Goal: Find specific page/section: Find specific page/section

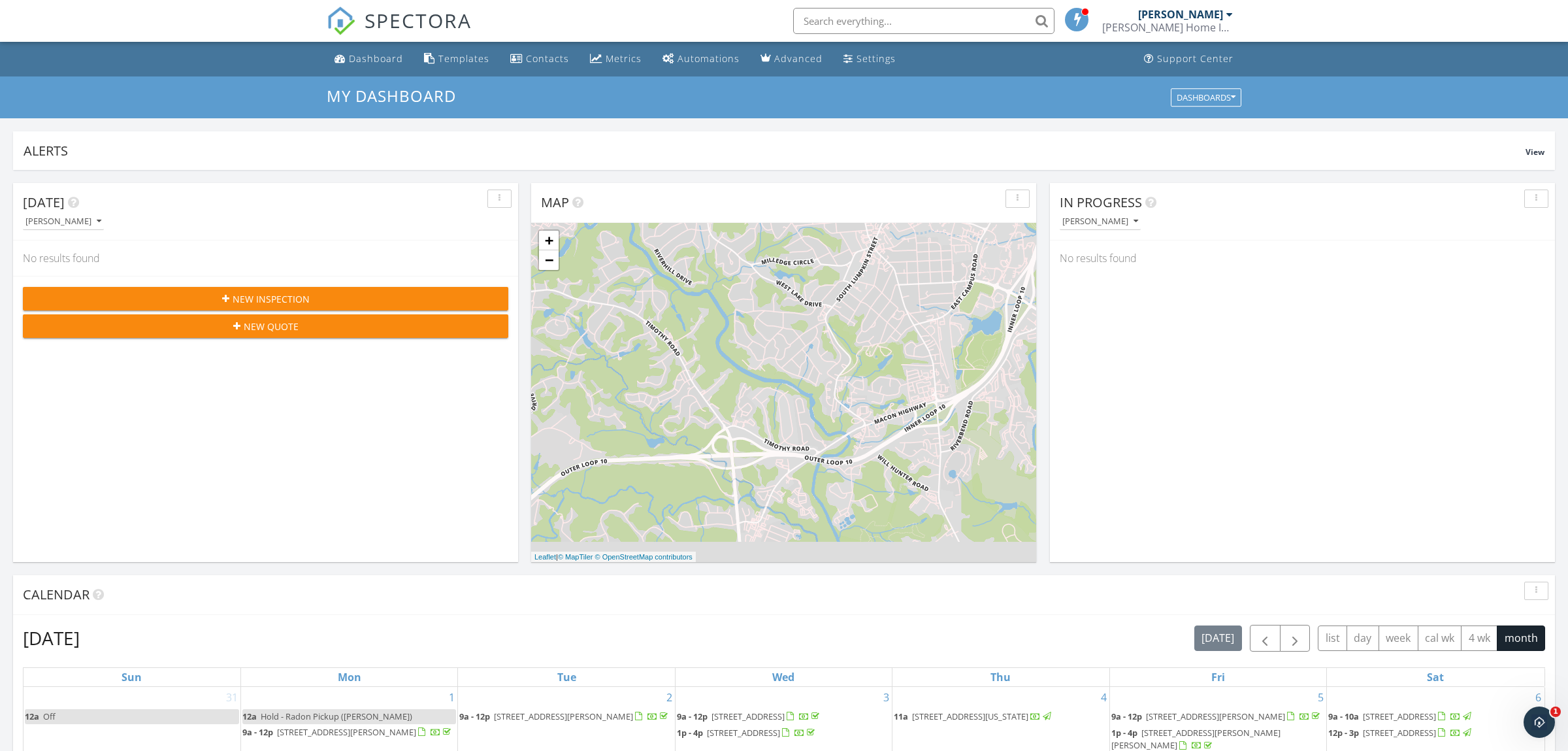
click at [912, 22] on input "text" at bounding box center [924, 20] width 262 height 26
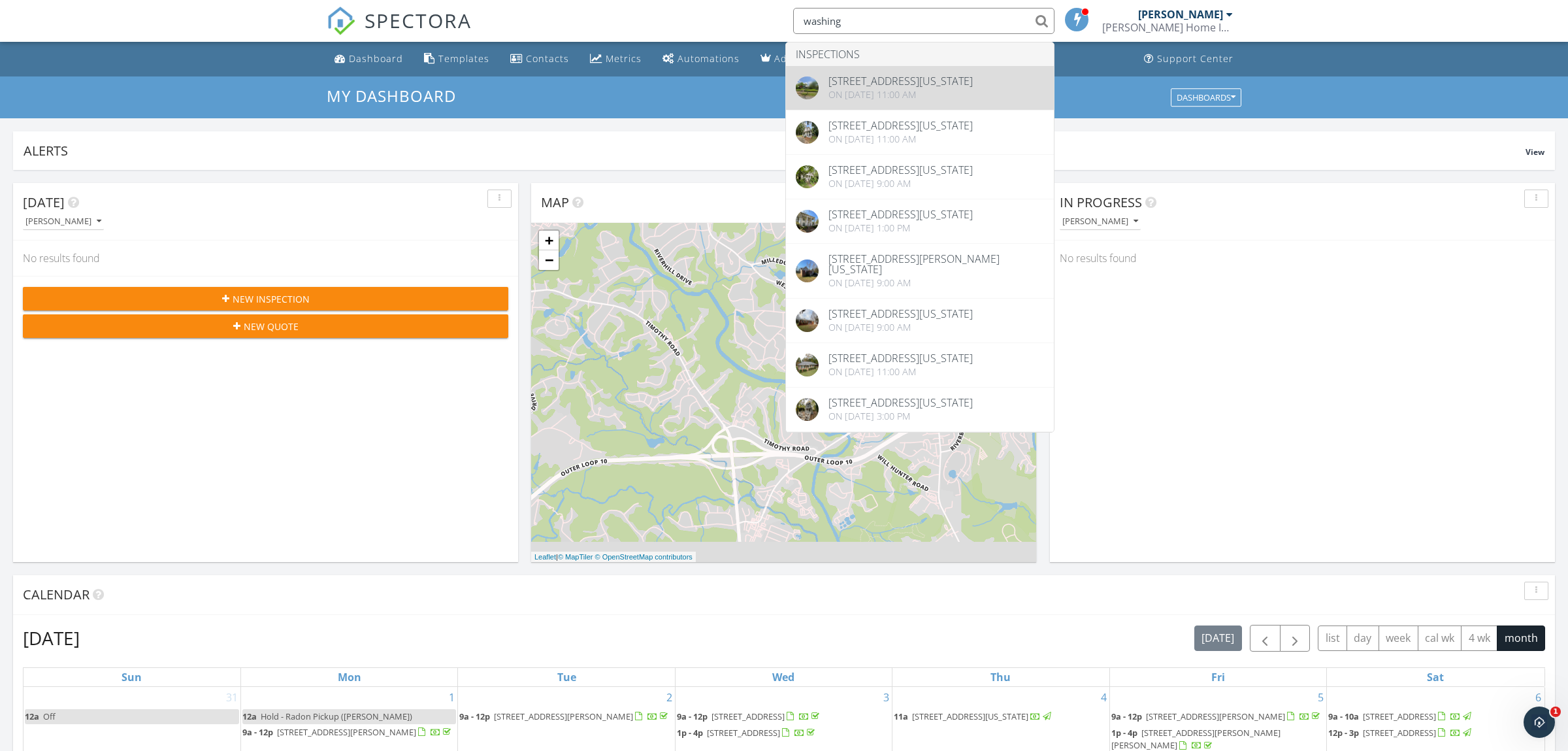
type input "washing"
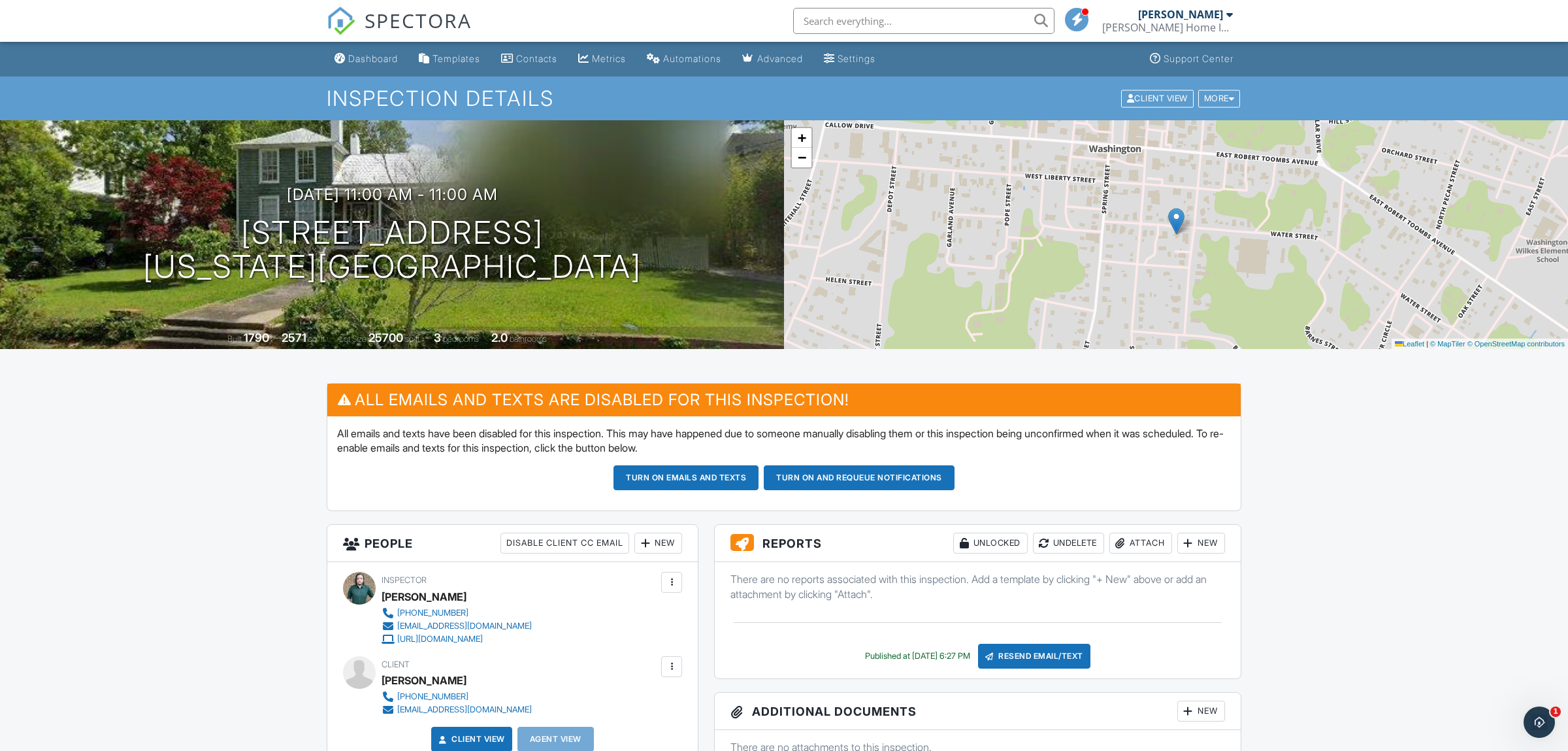
click at [879, 22] on input "text" at bounding box center [924, 20] width 262 height 26
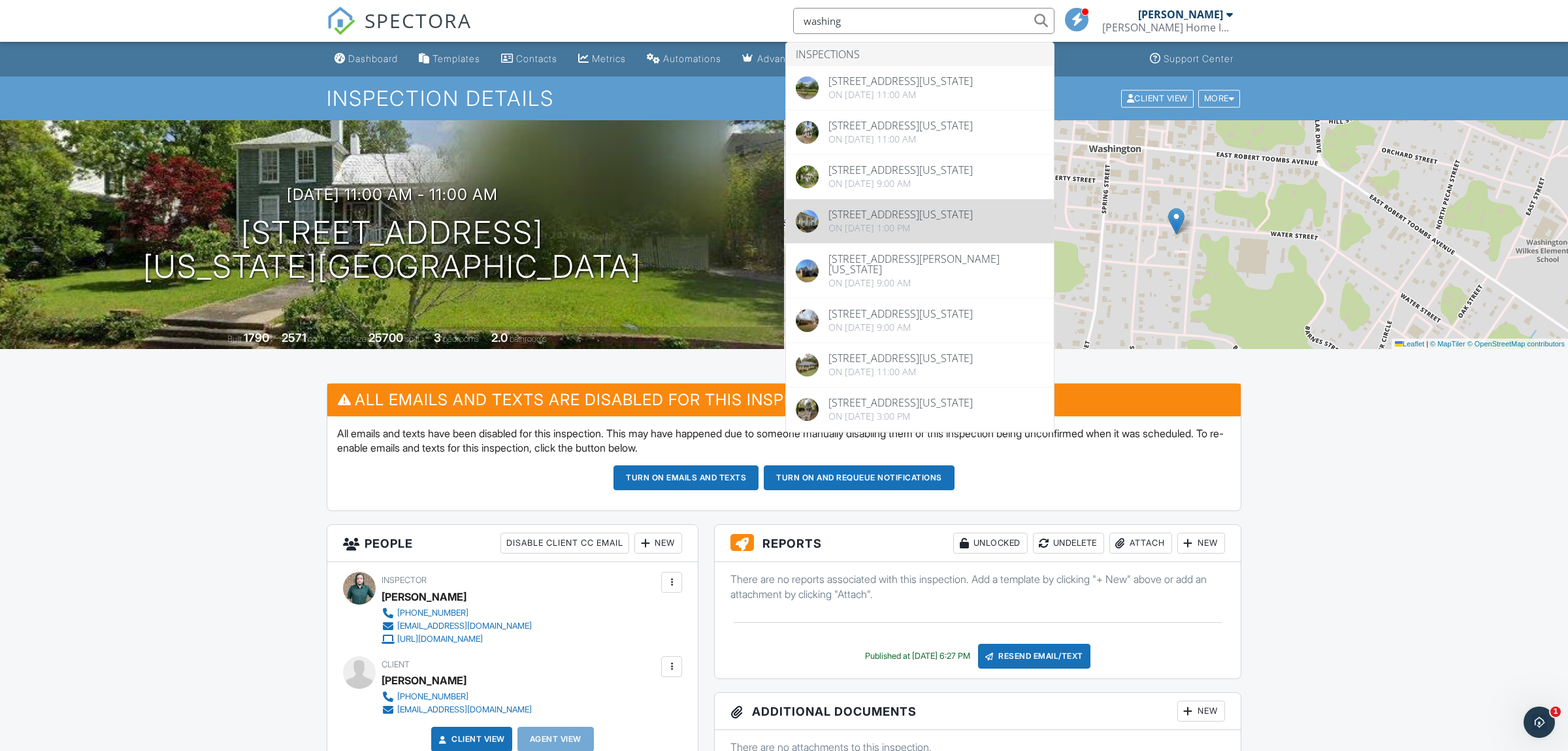
type input "washing"
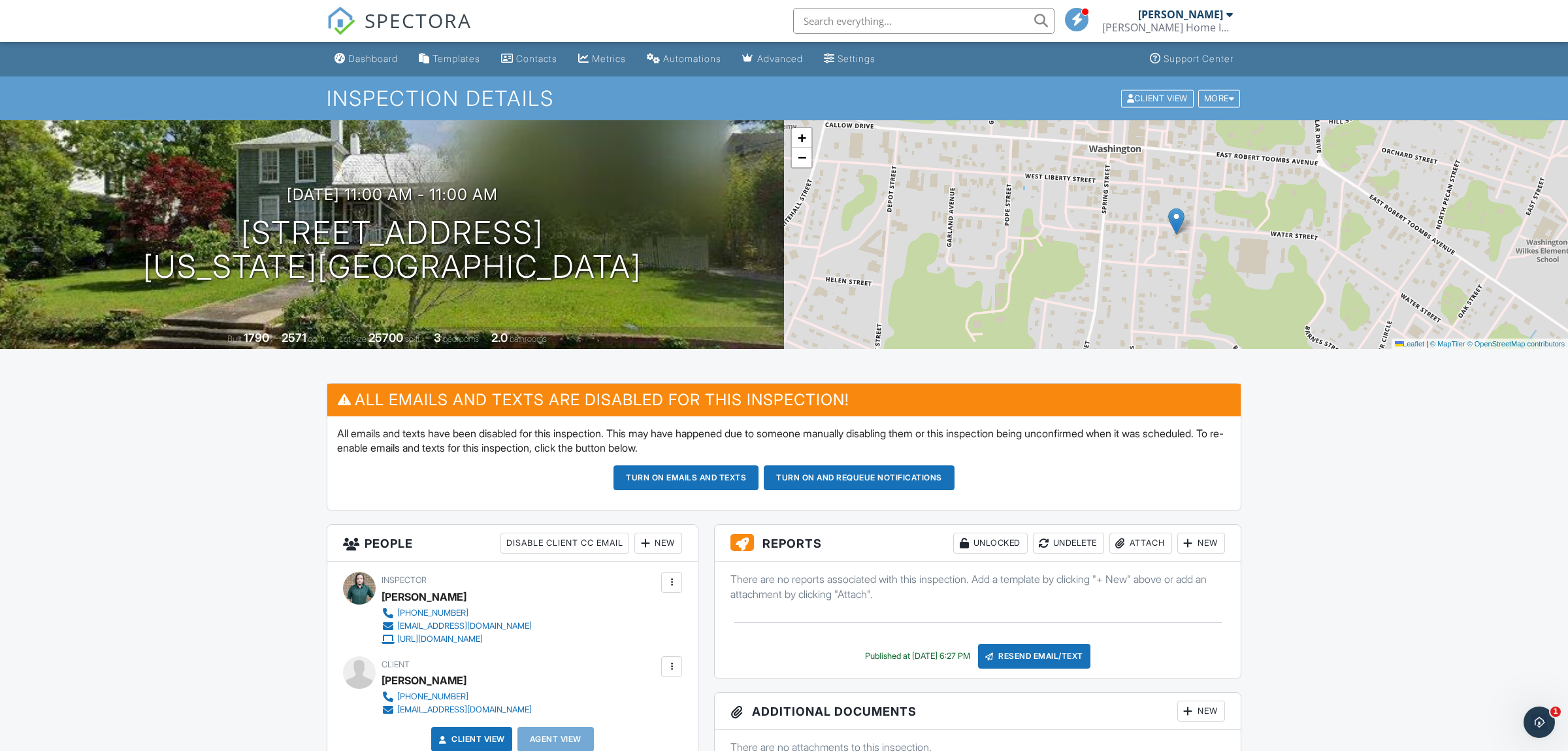
click at [829, 27] on input "text" at bounding box center [924, 20] width 262 height 26
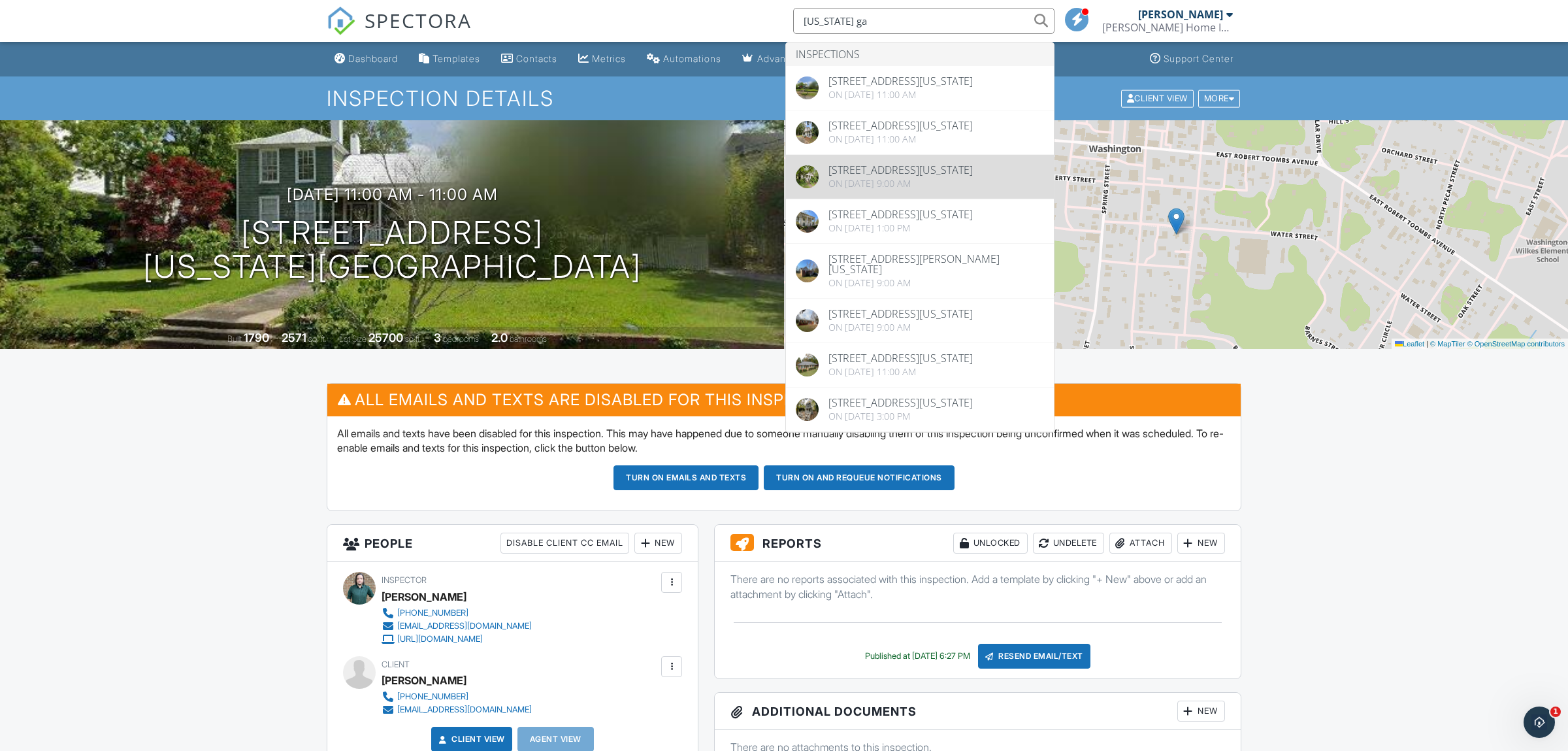
type input "washington ga"
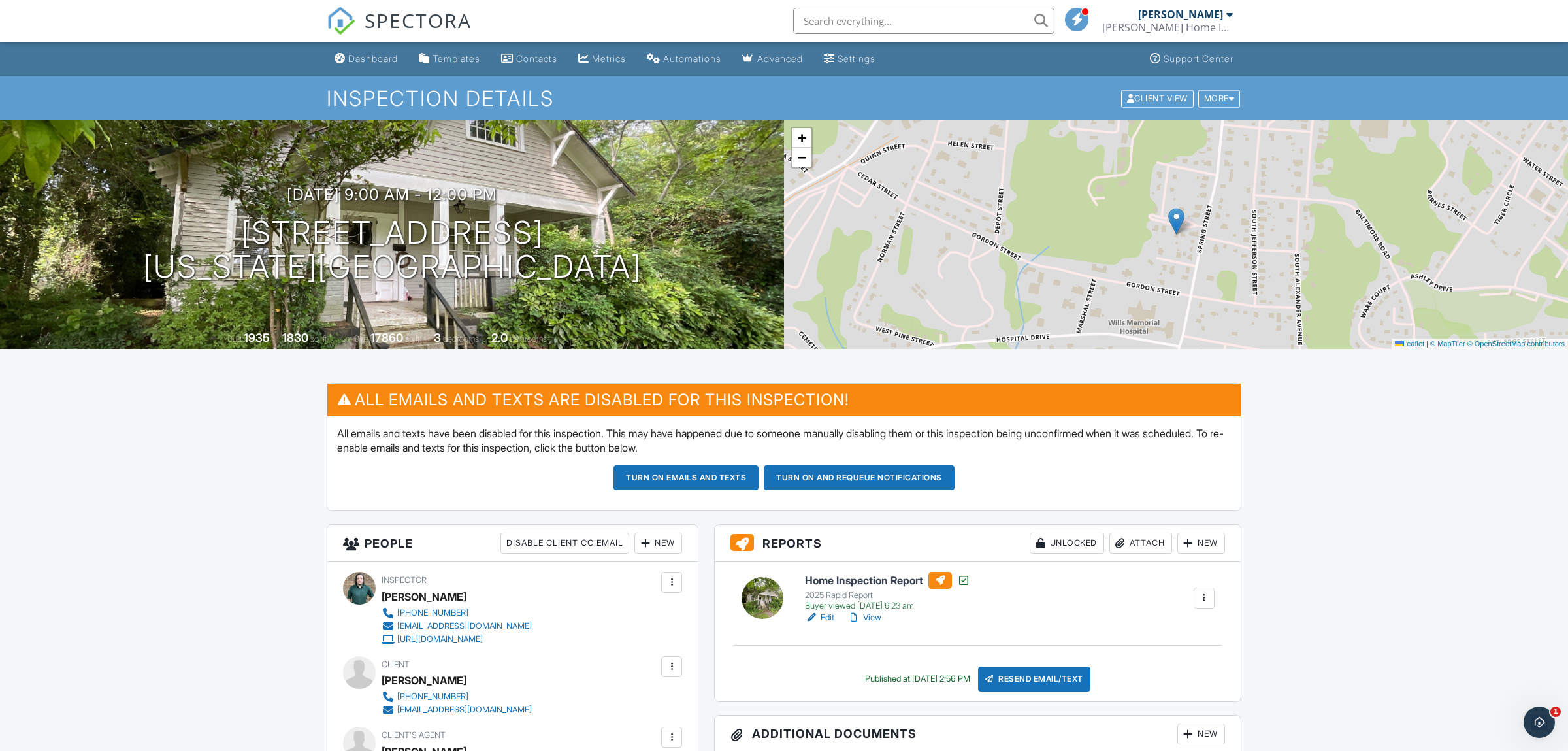
click at [864, 38] on li at bounding box center [920, 21] width 279 height 42
click at [872, 23] on input "text" at bounding box center [924, 20] width 262 height 26
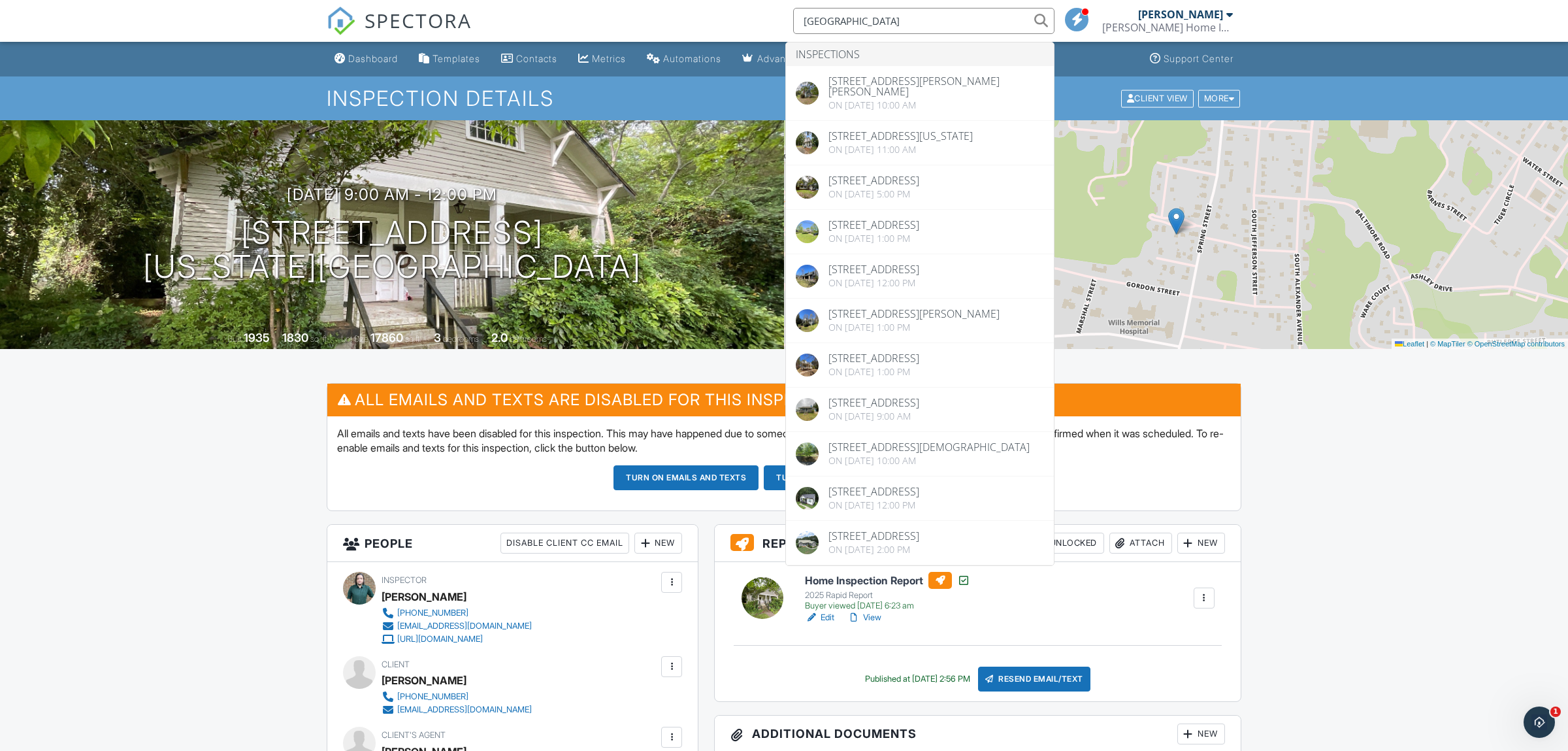
drag, startPoint x: 899, startPoint y: 23, endPoint x: 512, endPoint y: 17, distance: 387.0
click at [794, 19] on input "lexington" at bounding box center [924, 20] width 262 height 26
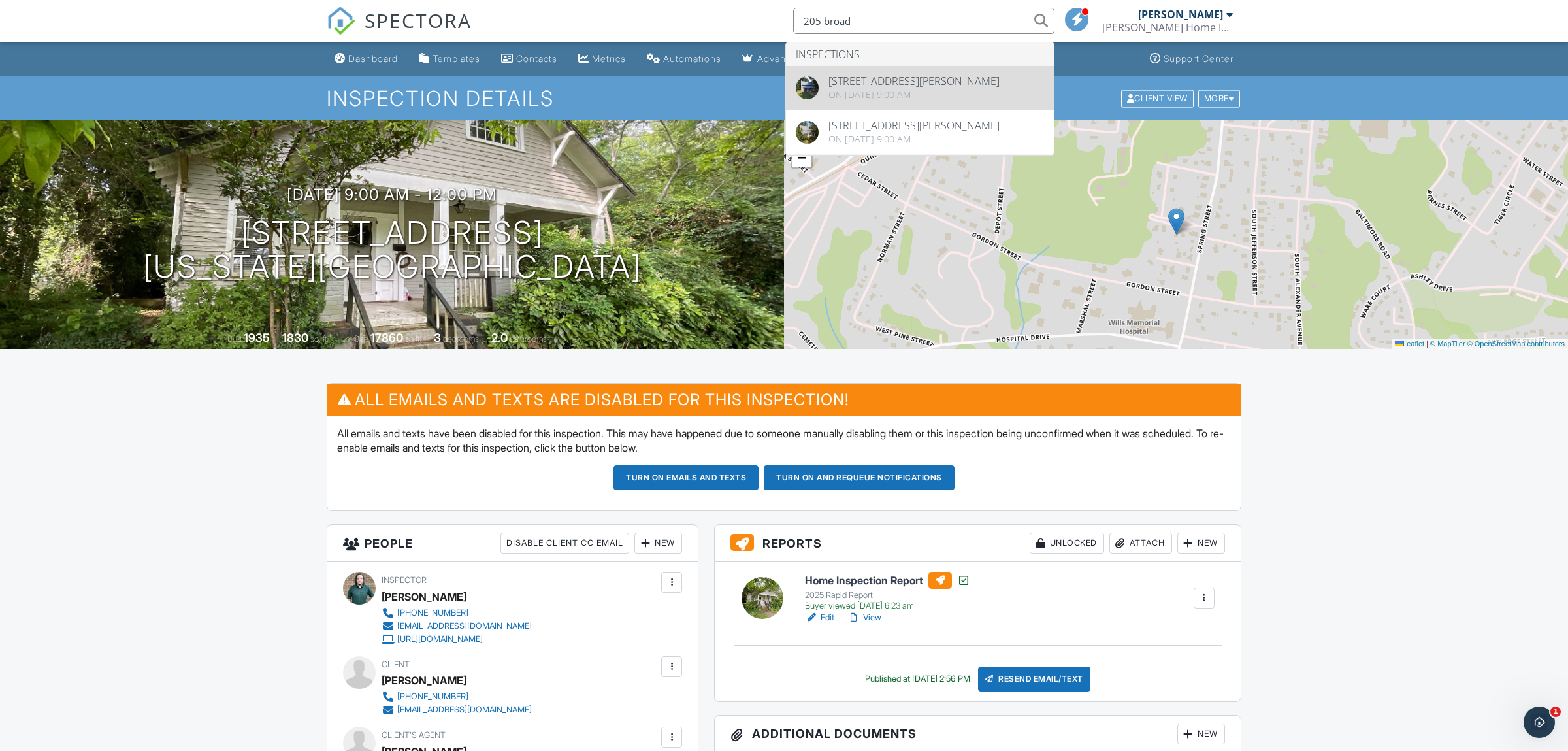
type input "205 broad"
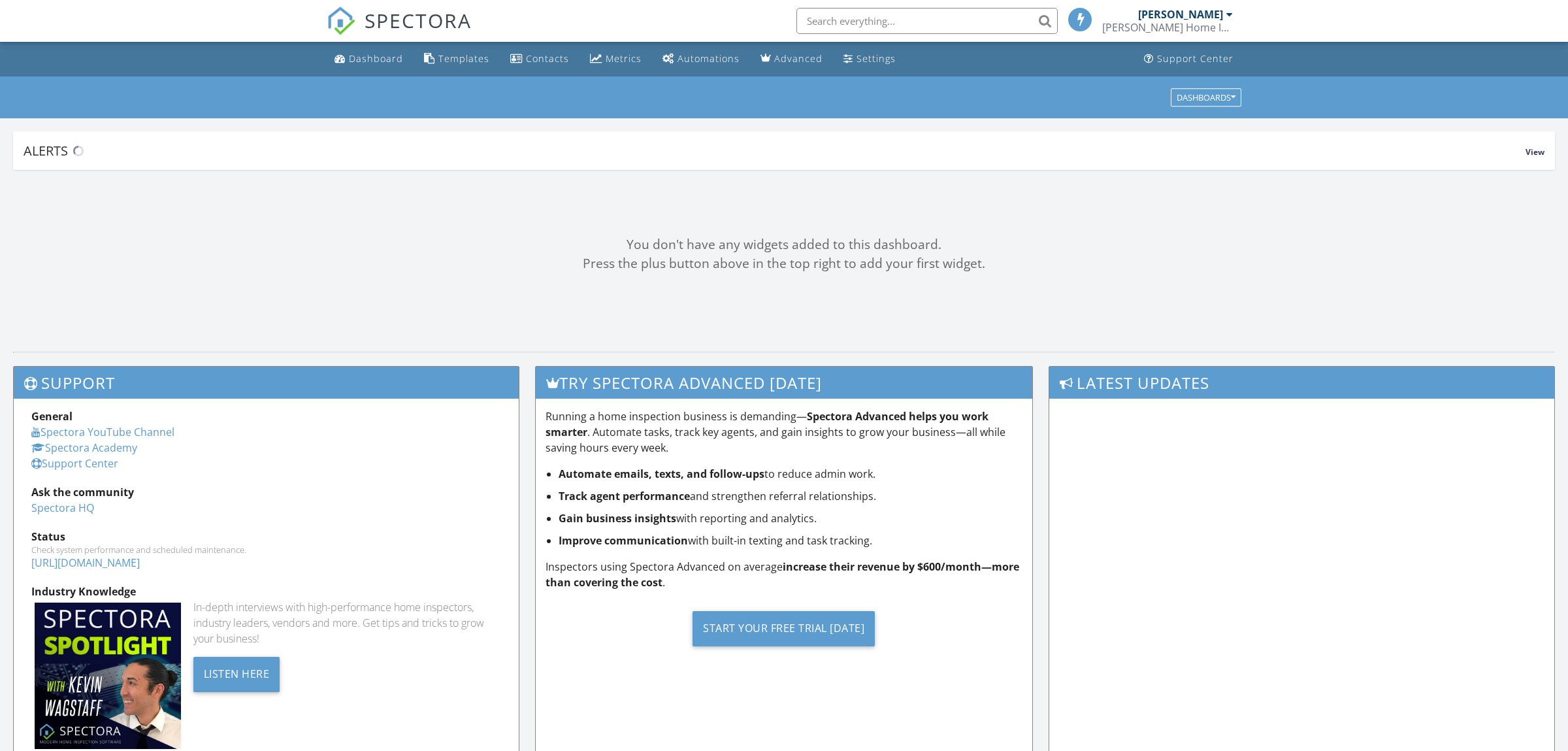
click at [919, 16] on input "text" at bounding box center [927, 20] width 262 height 26
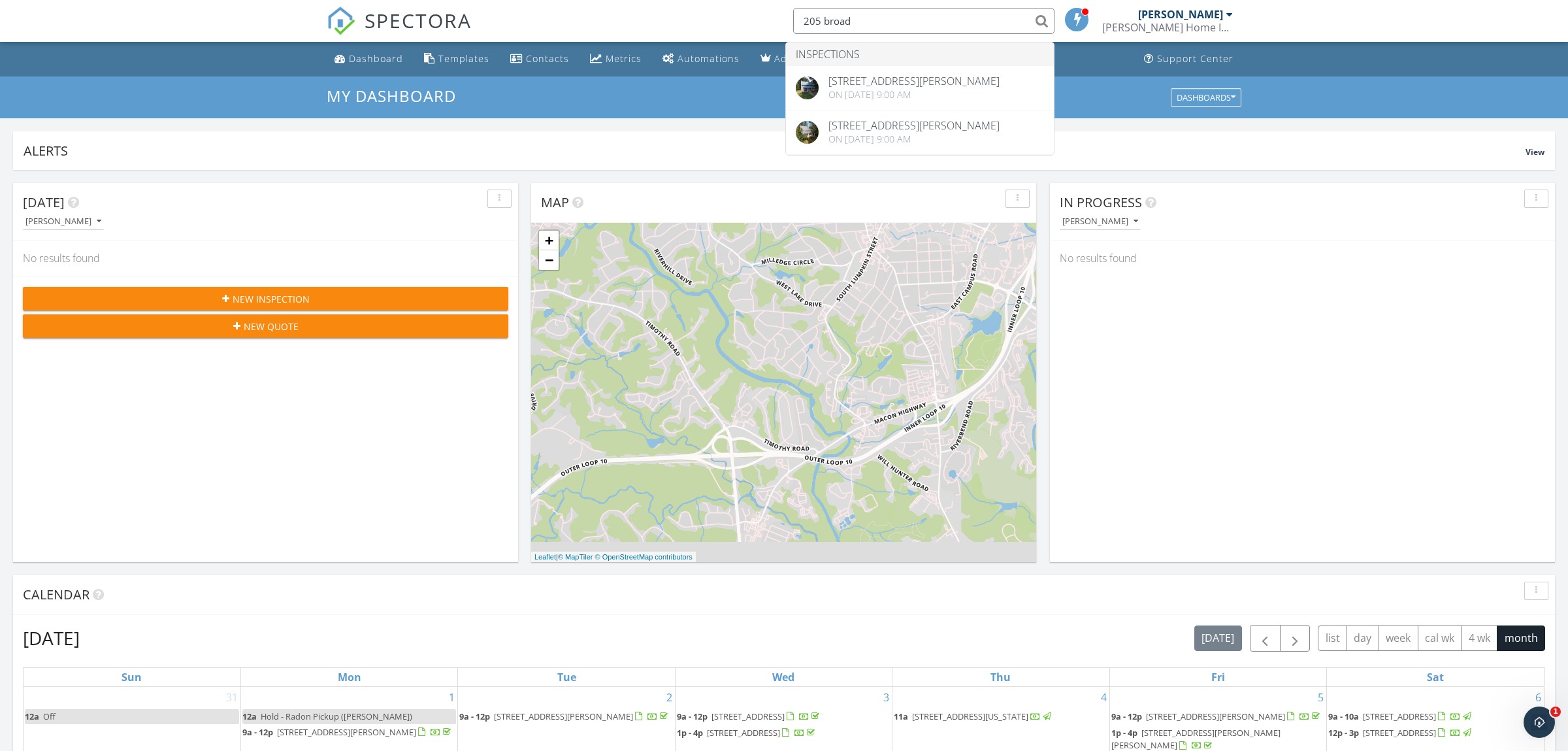
type input "205 broad"
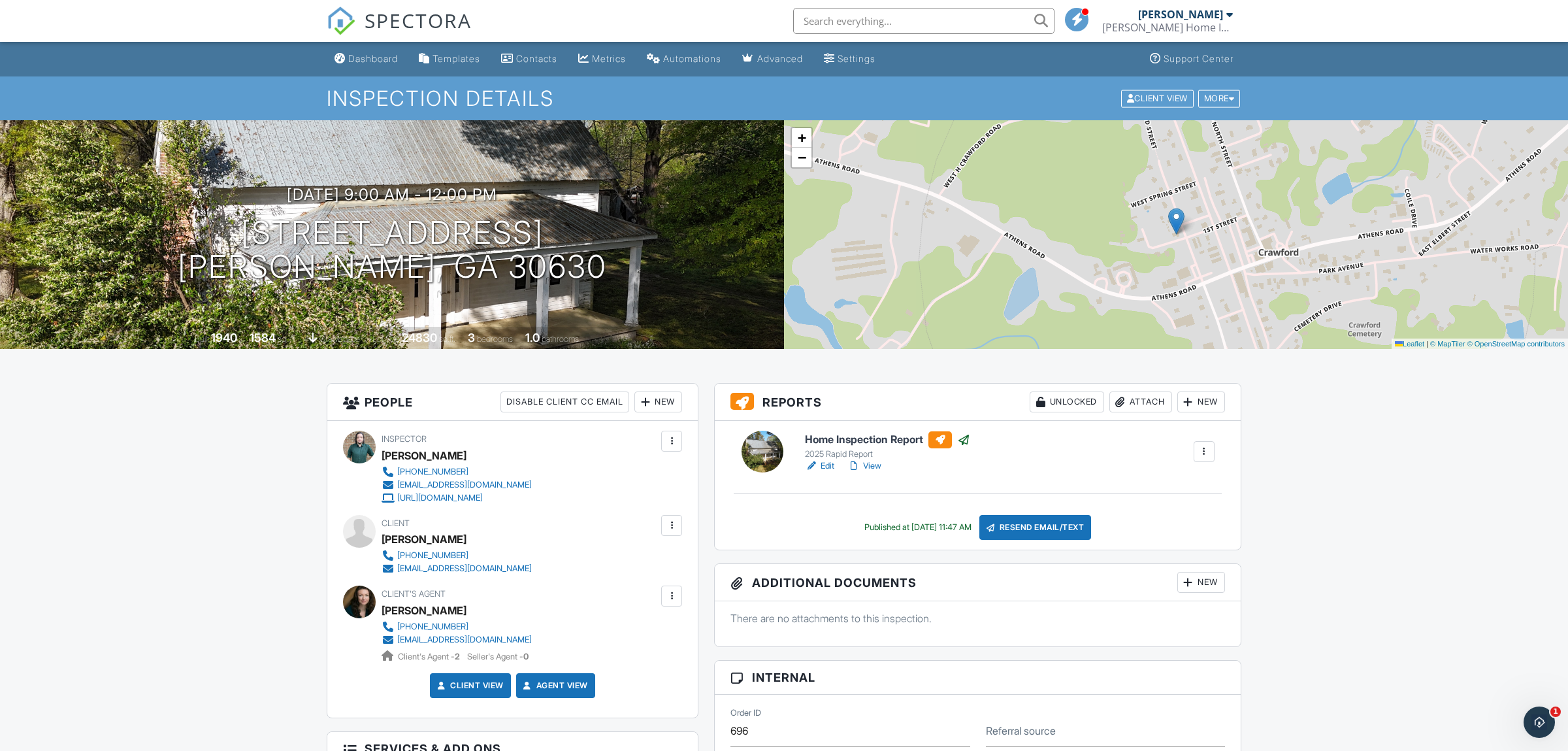
click at [379, 26] on span "SPECTORA" at bounding box center [417, 20] width 107 height 28
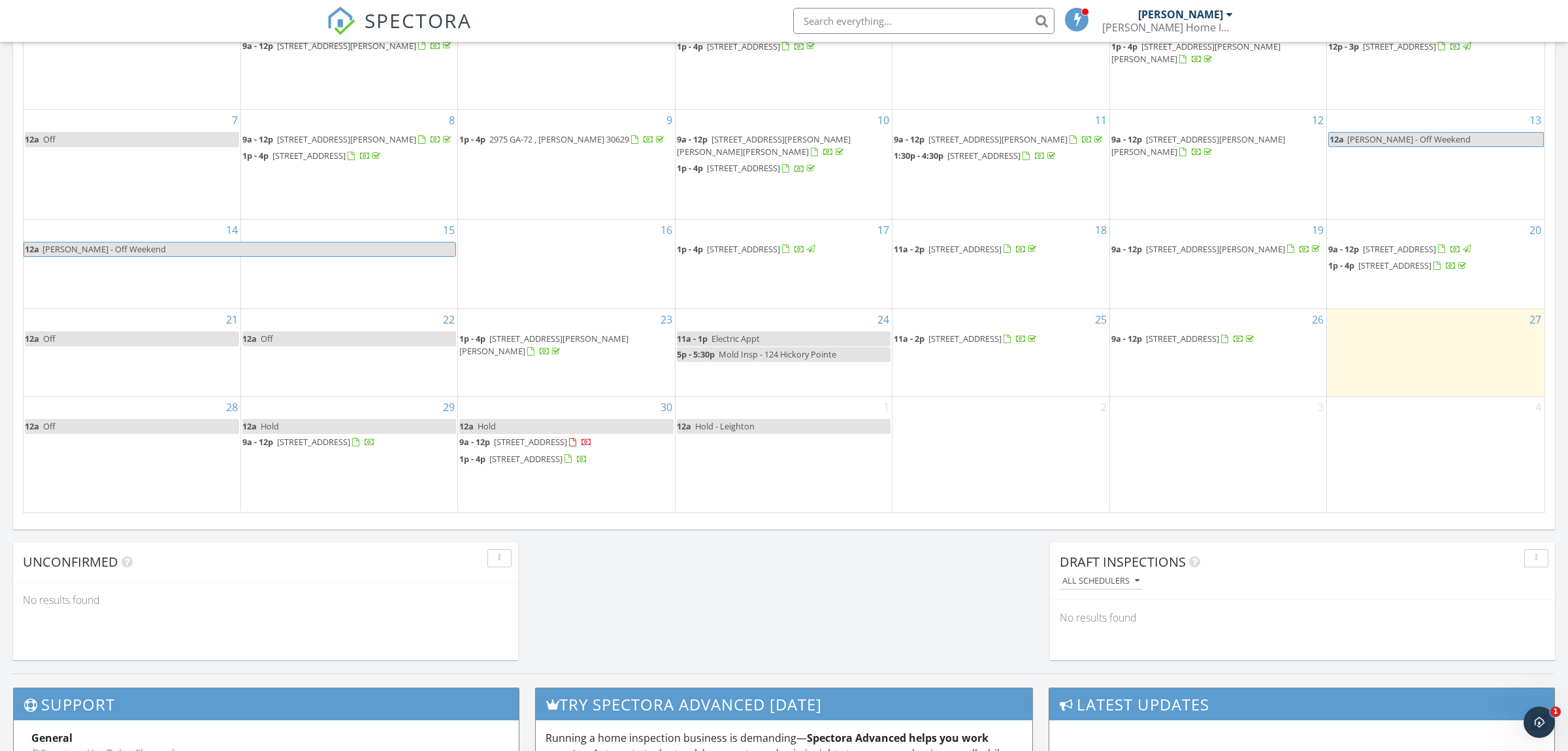
click at [1220, 344] on span "[STREET_ADDRESS]" at bounding box center [1183, 338] width 73 height 12
